Goal: Use online tool/utility: Utilize a website feature to perform a specific function

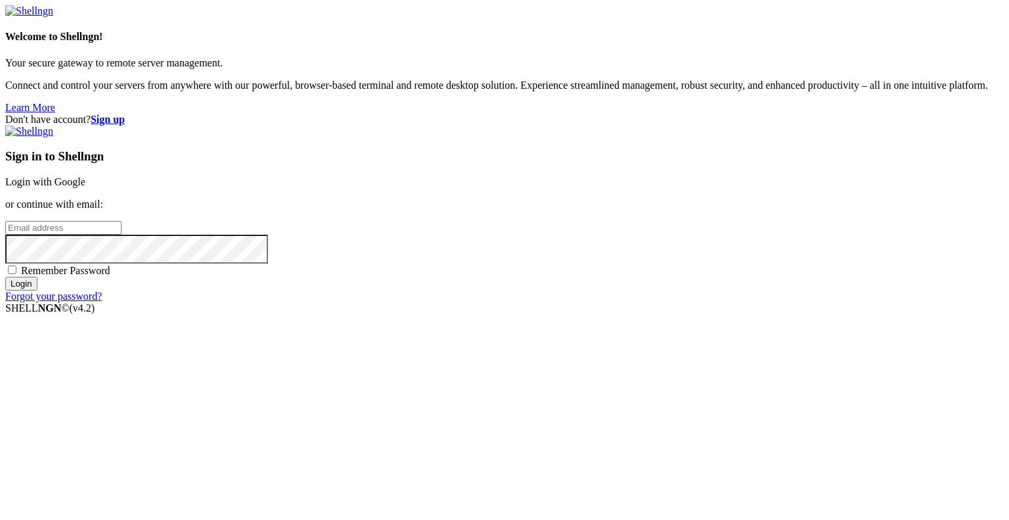
click at [85, 176] on link "Login with Google" at bounding box center [45, 181] width 80 height 11
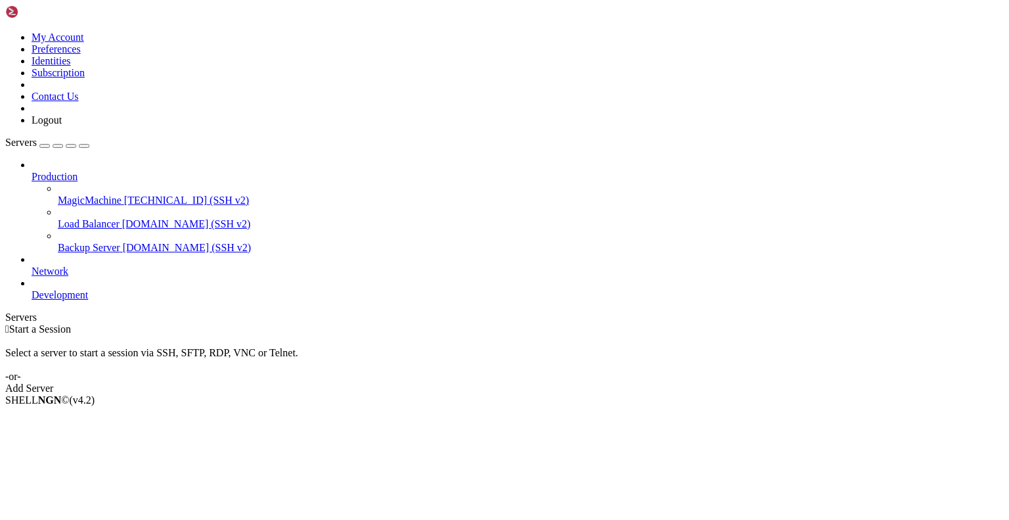
click at [102, 194] on link "MagicMachine [TECHNICAL_ID] (SSH v2)" at bounding box center [531, 200] width 946 height 12
click at [102, 194] on span "MagicMachine" at bounding box center [90, 199] width 64 height 11
click at [100, 194] on span "MagicMachine" at bounding box center [90, 199] width 64 height 11
click at [89, 194] on span "MagicMachine" at bounding box center [90, 199] width 64 height 11
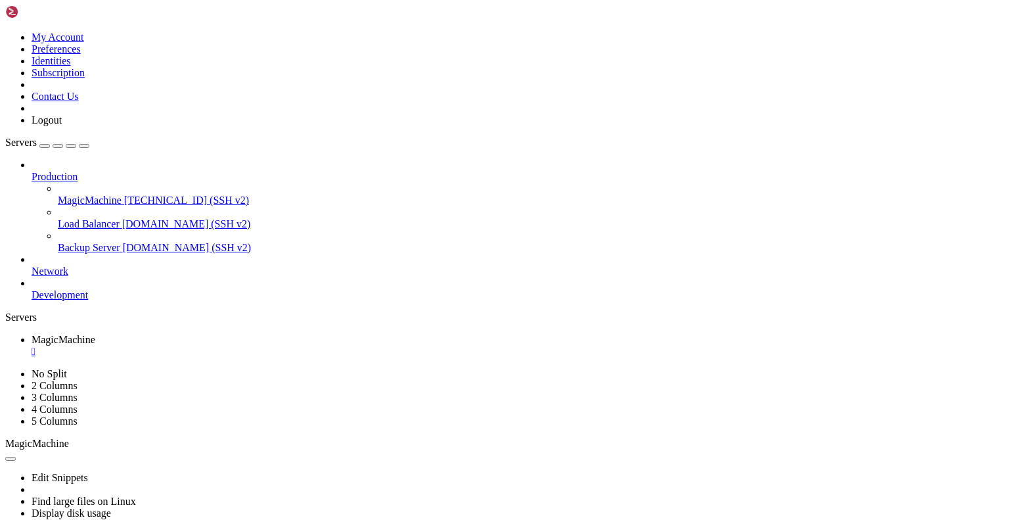
click at [258, 346] on div "" at bounding box center [518, 352] width 972 height 12
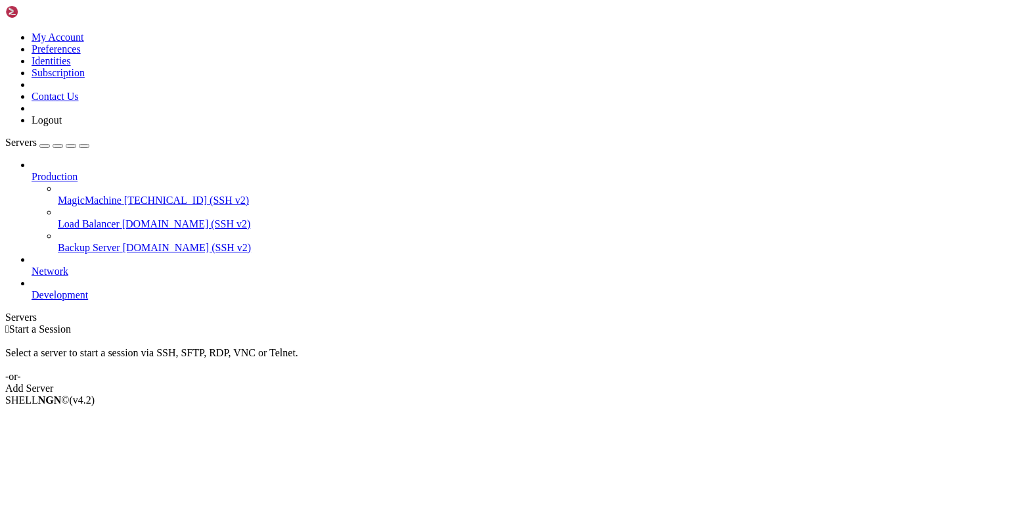
click at [106, 194] on span "MagicMachine" at bounding box center [90, 199] width 64 height 11
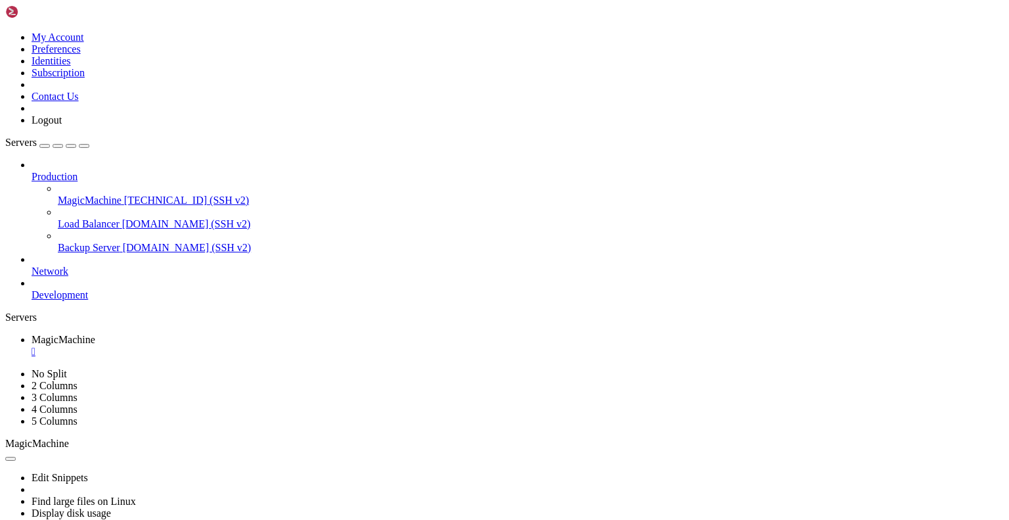
drag, startPoint x: 18, startPoint y: 691, endPoint x: 139, endPoint y: 870, distance: 215.3
click at [257, 346] on div "" at bounding box center [518, 352] width 972 height 12
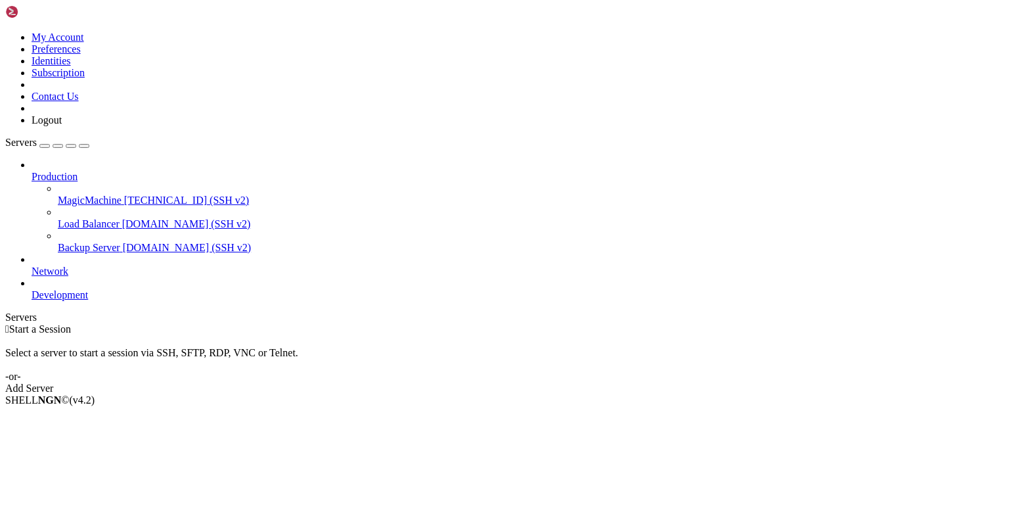
click at [124, 194] on span "[TECHNICAL_ID] (SSH v2)" at bounding box center [186, 199] width 125 height 11
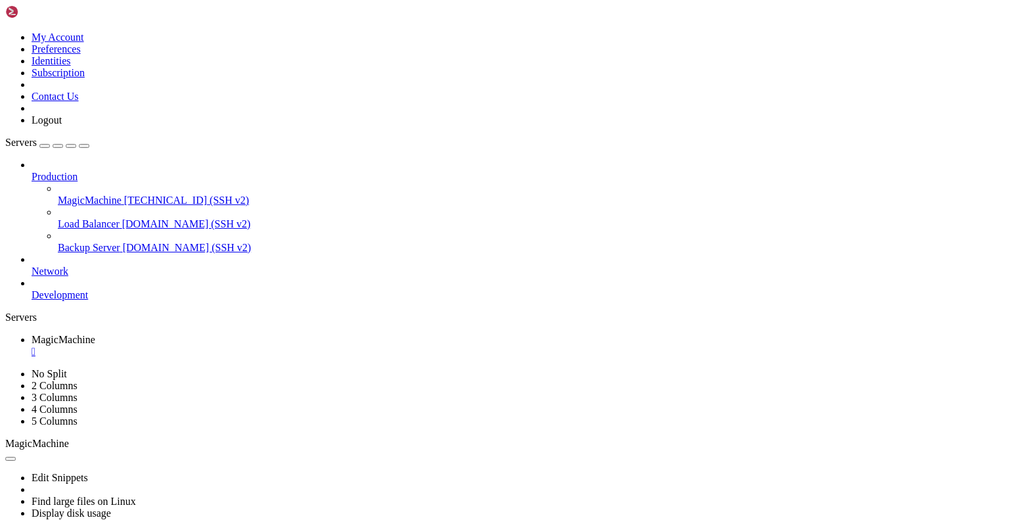
drag, startPoint x: 407, startPoint y: 797, endPoint x: 420, endPoint y: 836, distance: 40.5
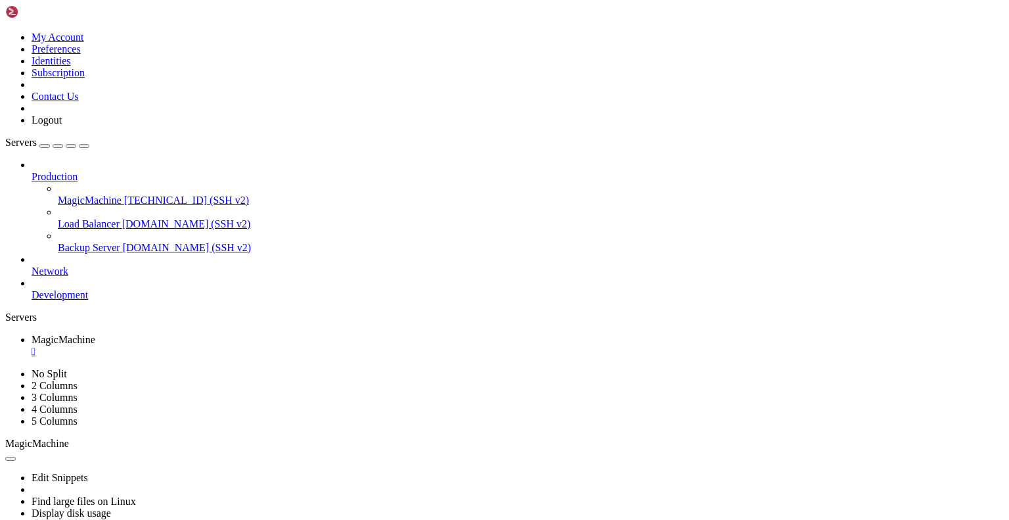
drag, startPoint x: 713, startPoint y: 889, endPoint x: 628, endPoint y: 899, distance: 86.0
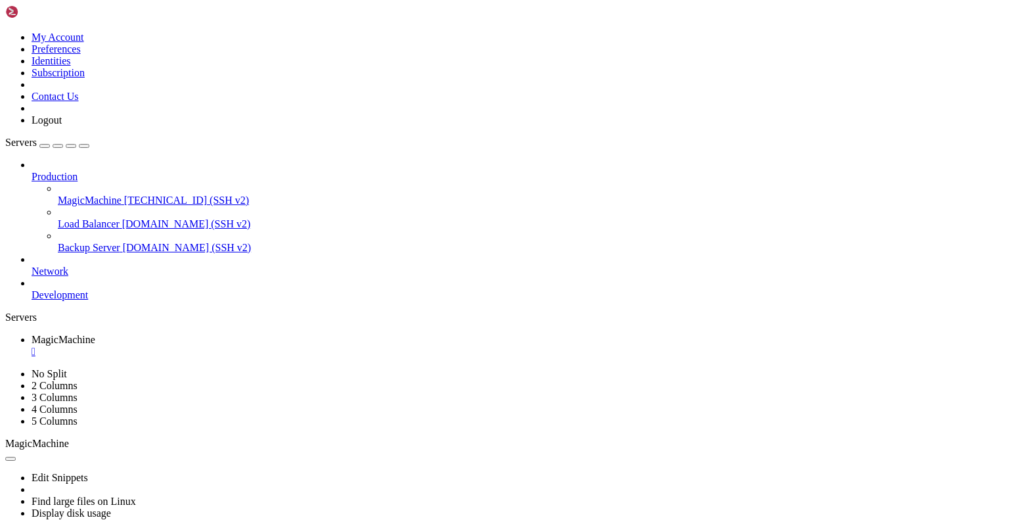
click at [256, 346] on div "" at bounding box center [518, 352] width 972 height 12
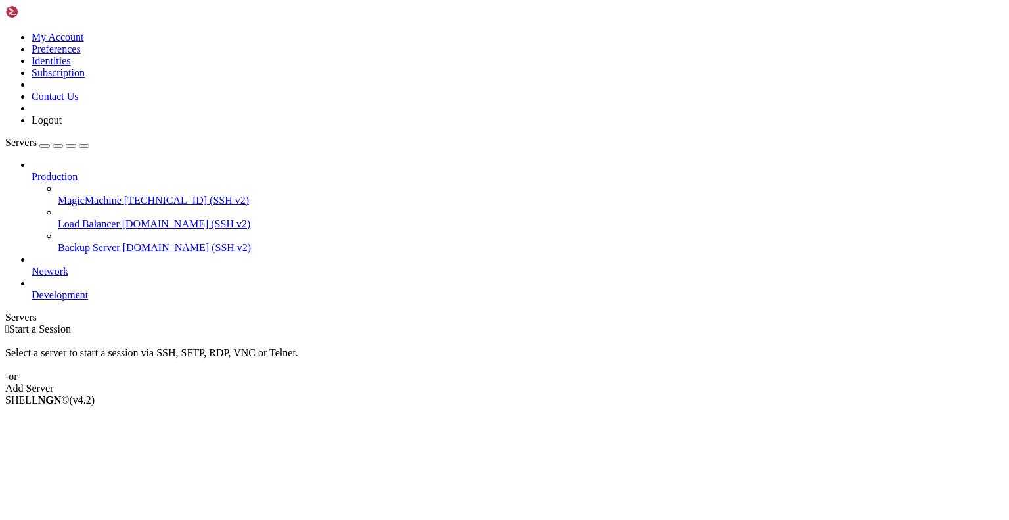
click at [124, 194] on span "[TECHNICAL_ID] (SSH v2)" at bounding box center [186, 199] width 125 height 11
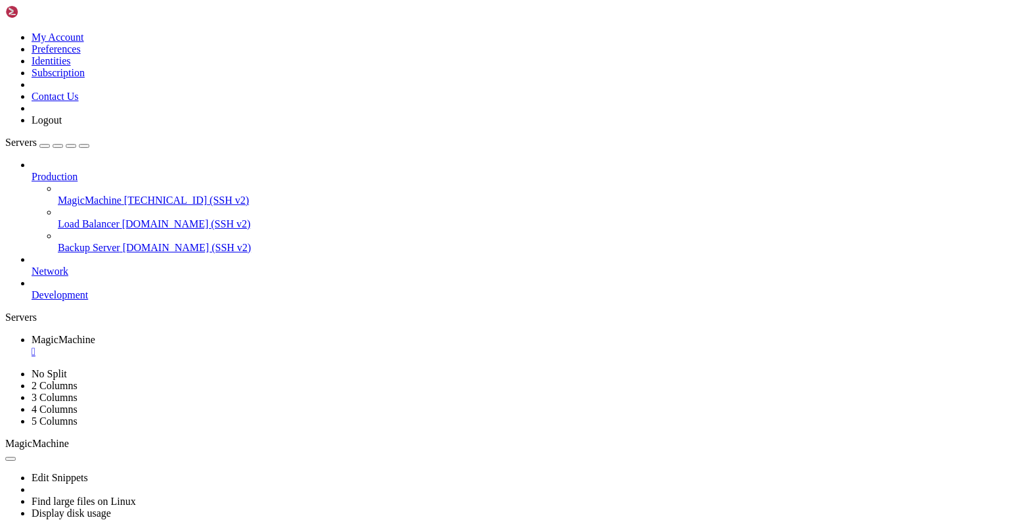
drag, startPoint x: 170, startPoint y: 967, endPoint x: 177, endPoint y: 981, distance: 16.2
click at [259, 346] on div "" at bounding box center [518, 352] width 972 height 12
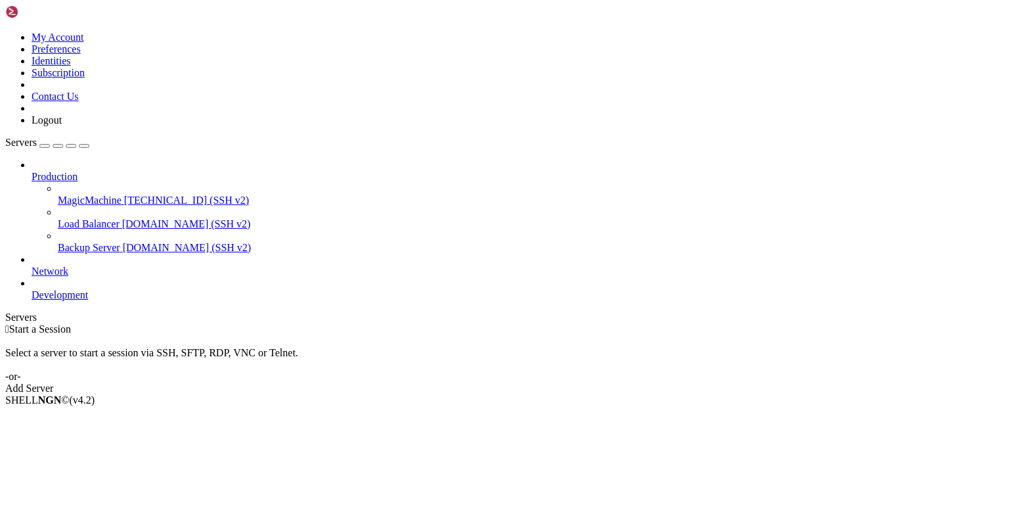
click at [124, 194] on span "[TECHNICAL_ID] (SSH v2)" at bounding box center [186, 199] width 125 height 11
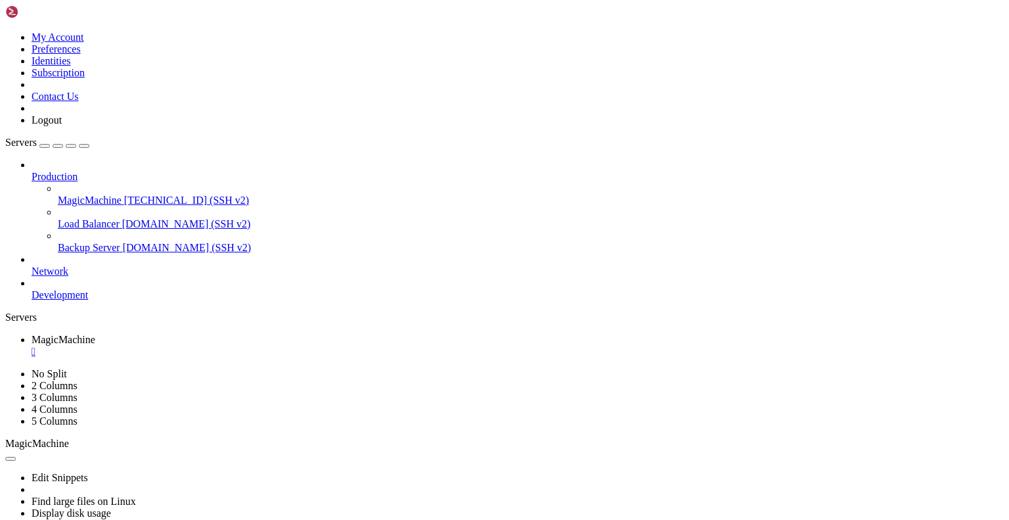
drag, startPoint x: 33, startPoint y: 753, endPoint x: 216, endPoint y: 867, distance: 215.4
